Goal: Information Seeking & Learning: Find contact information

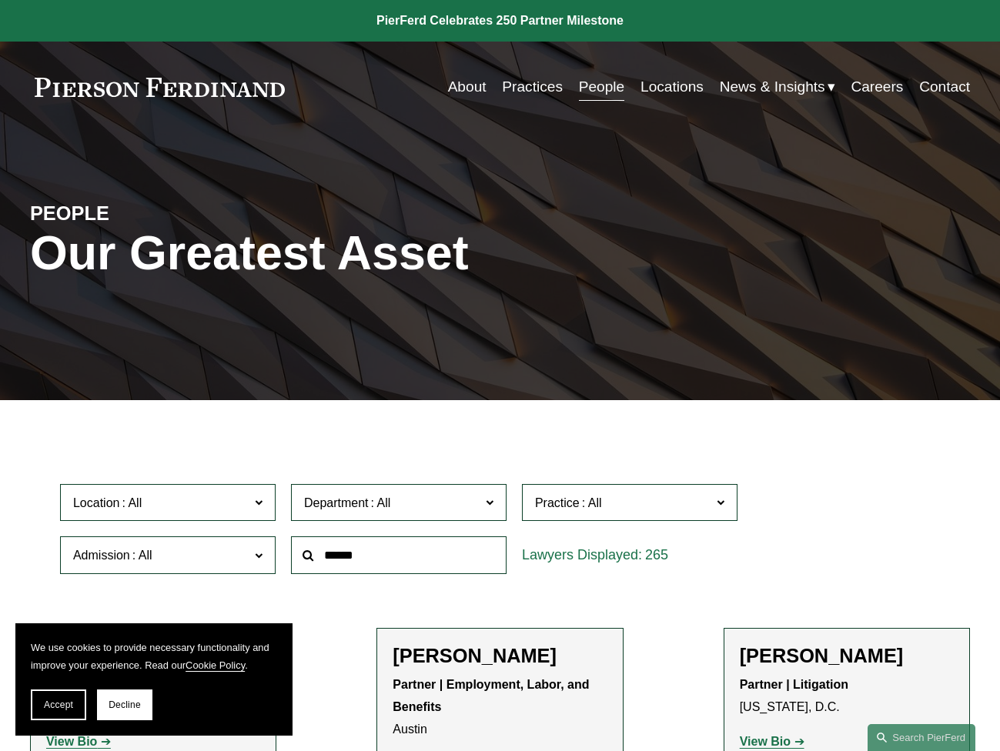
click at [259, 503] on span at bounding box center [259, 502] width 8 height 20
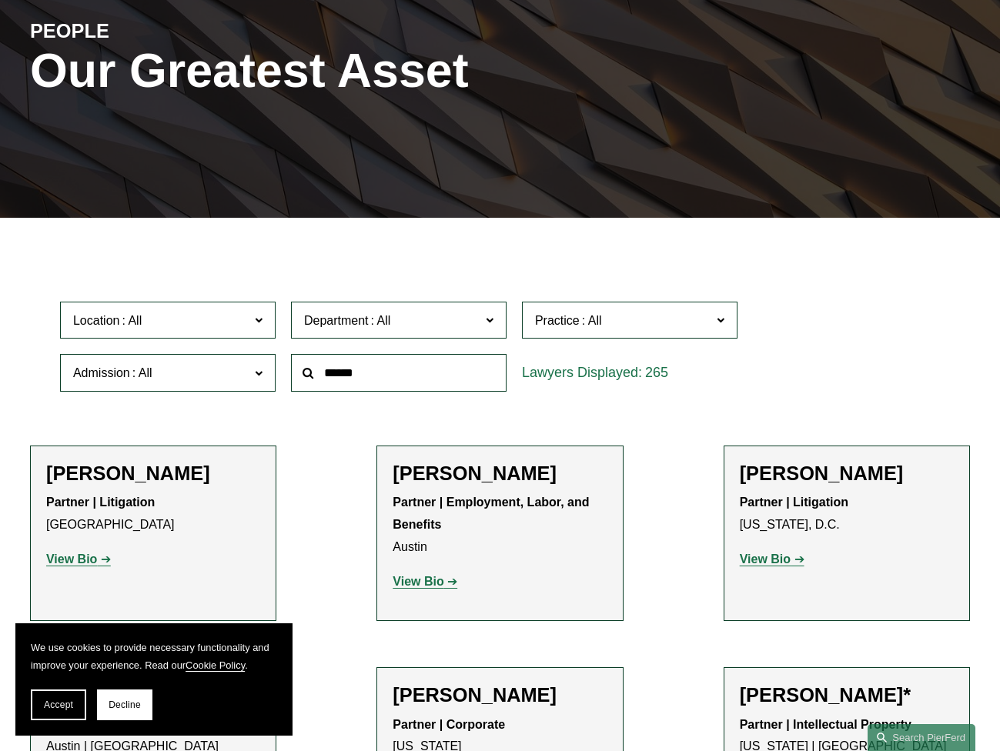
scroll to position [547, 0]
click at [0, 0] on link "Philadelphia" at bounding box center [0, 0] width 0 height 0
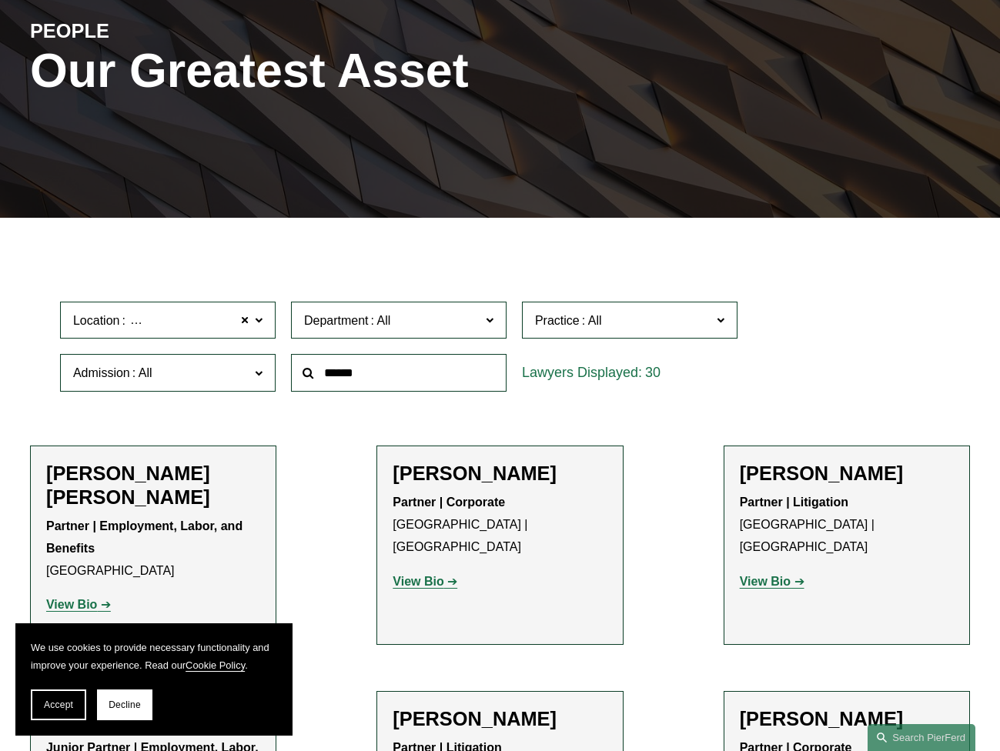
click at [721, 317] on span at bounding box center [720, 319] width 8 height 20
click at [0, 0] on link "Real Estate" at bounding box center [0, 0] width 0 height 0
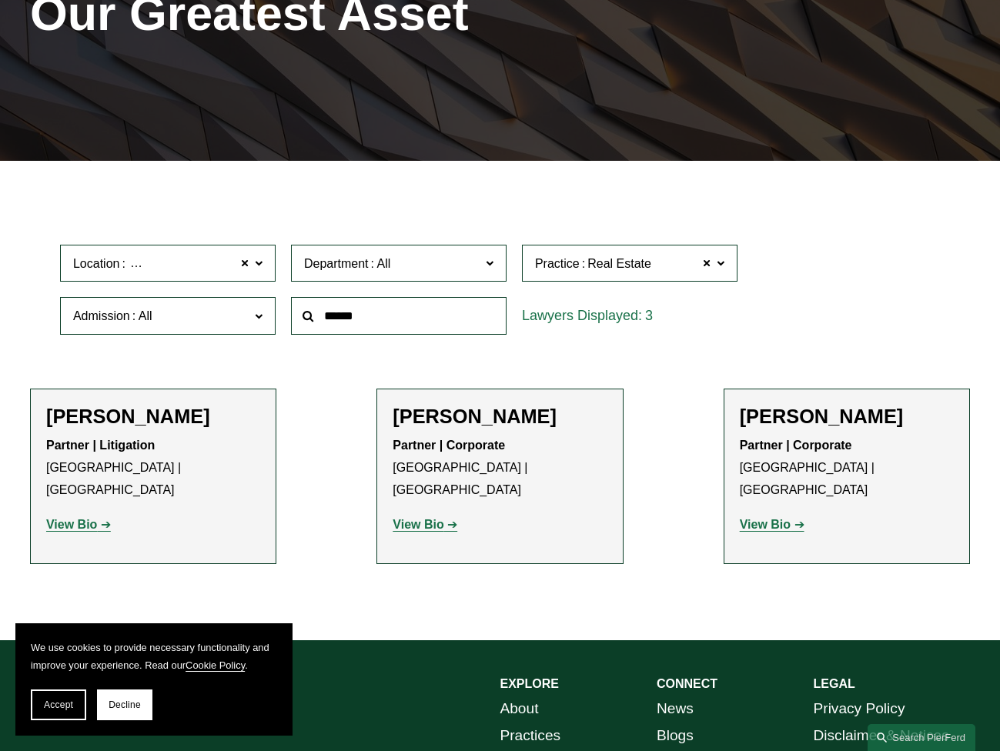
scroll to position [188, 0]
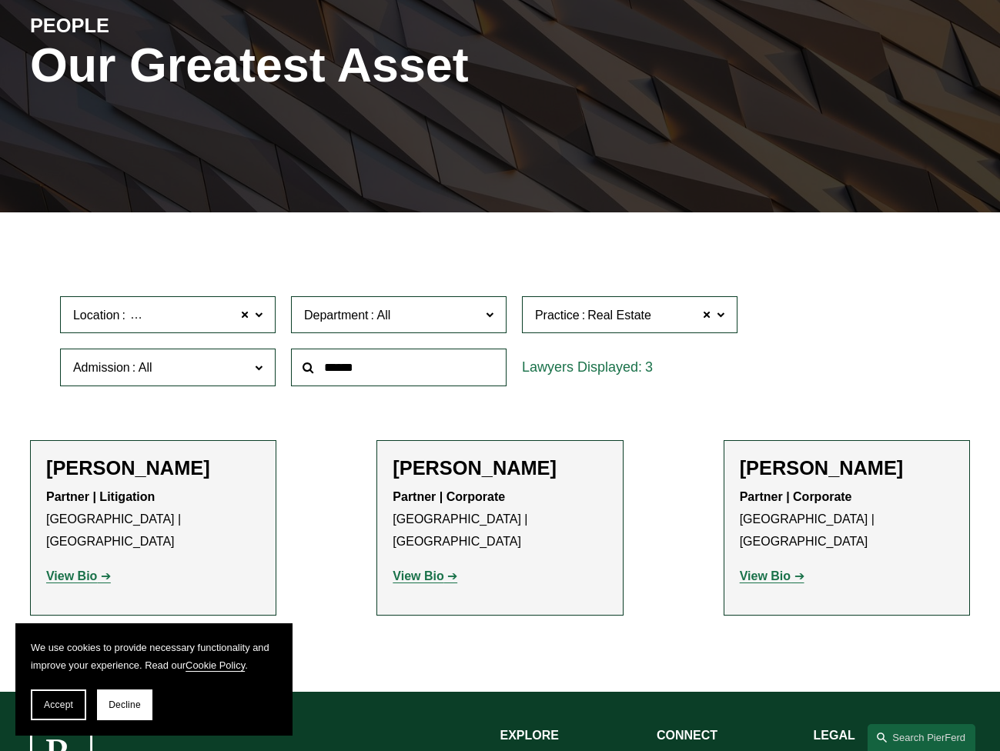
click at [576, 363] on div "3" at bounding box center [629, 368] width 215 height 38
click at [141, 471] on h2 "Eric B. Freedman" at bounding box center [153, 468] width 214 height 24
click at [64, 569] on strong "View Bio" at bounding box center [71, 575] width 51 height 13
click at [404, 569] on strong "View Bio" at bounding box center [417, 575] width 51 height 13
click at [755, 569] on strong "View Bio" at bounding box center [765, 575] width 51 height 13
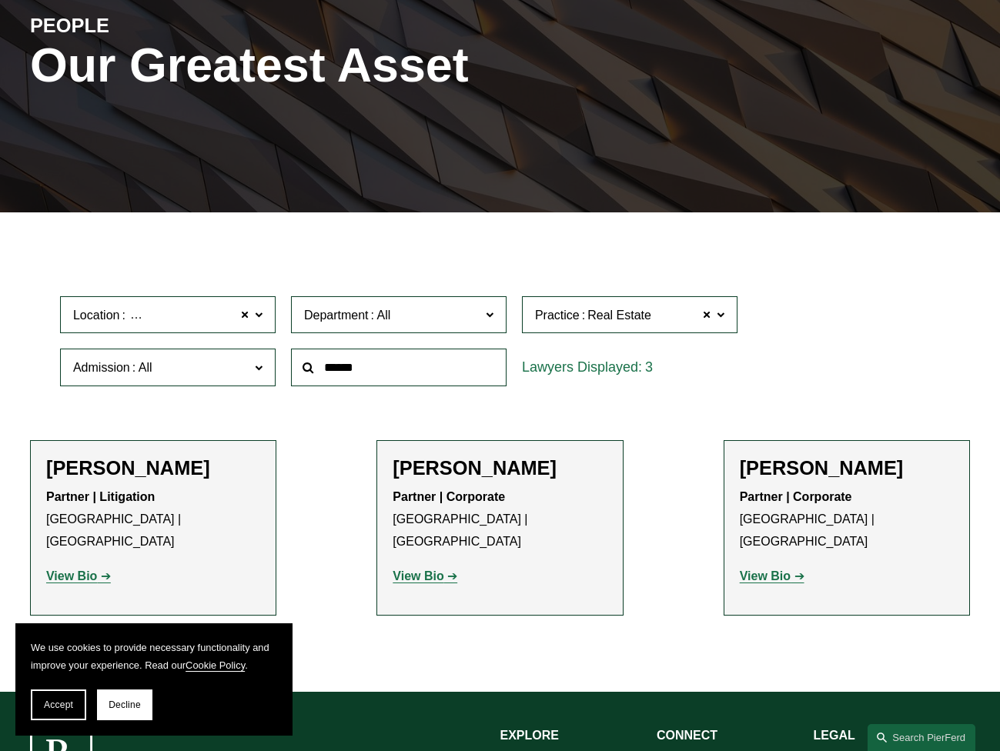
click at [756, 569] on strong "View Bio" at bounding box center [765, 575] width 51 height 13
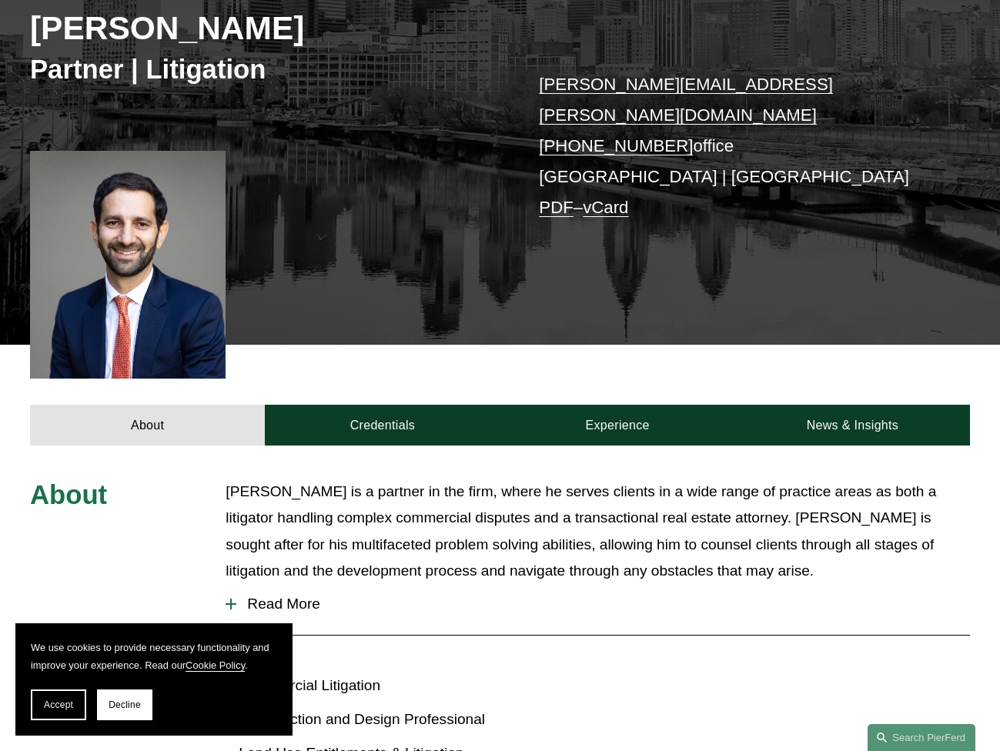
scroll to position [231, 0]
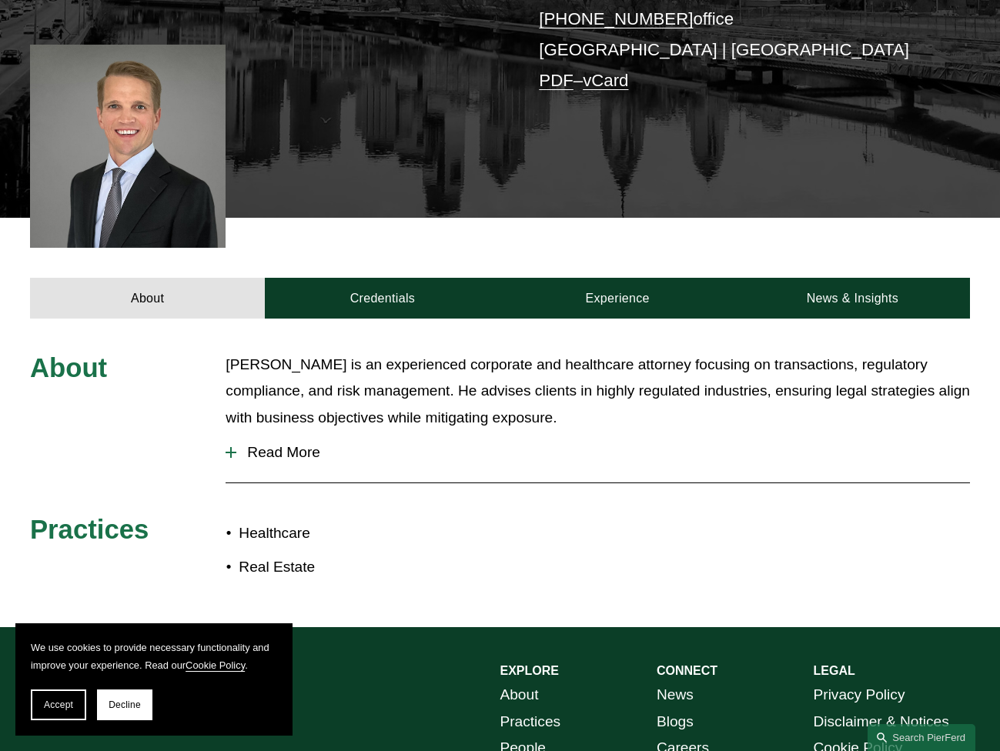
scroll to position [331, 0]
